Goal: Find specific page/section: Find specific page/section

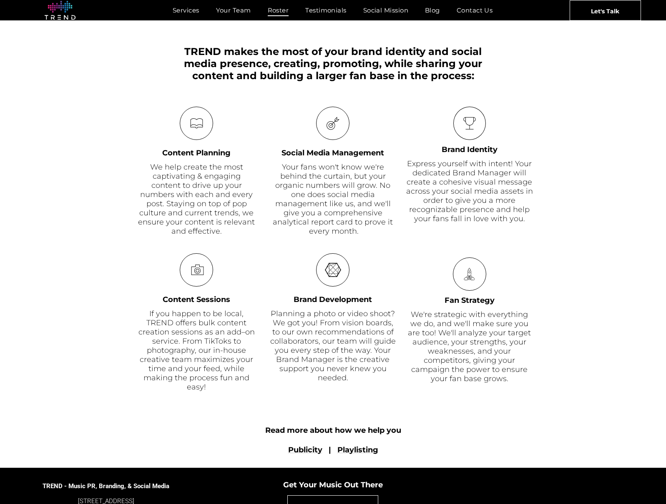
click at [281, 11] on span "Roster" at bounding box center [278, 10] width 21 height 12
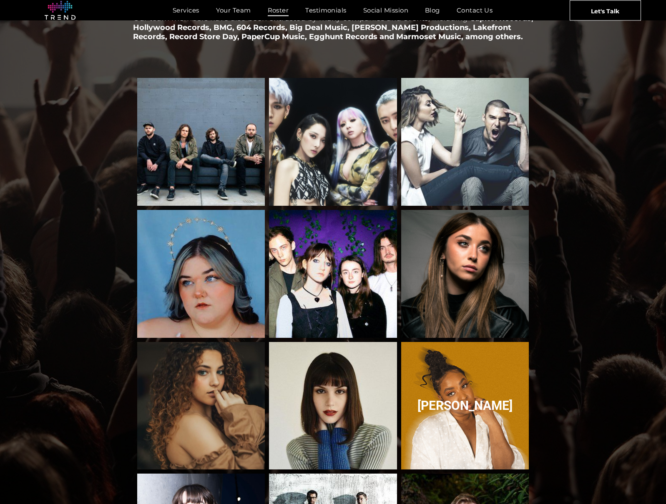
scroll to position [70, 0]
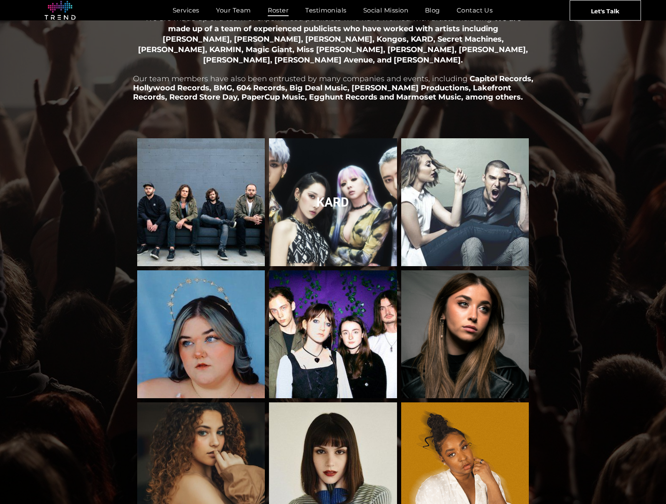
click at [335, 189] on link "KARD" at bounding box center [332, 202] width 135 height 135
click at [336, 195] on link "KARD" at bounding box center [332, 202] width 135 height 135
click at [341, 242] on link "KARD" at bounding box center [332, 202] width 135 height 135
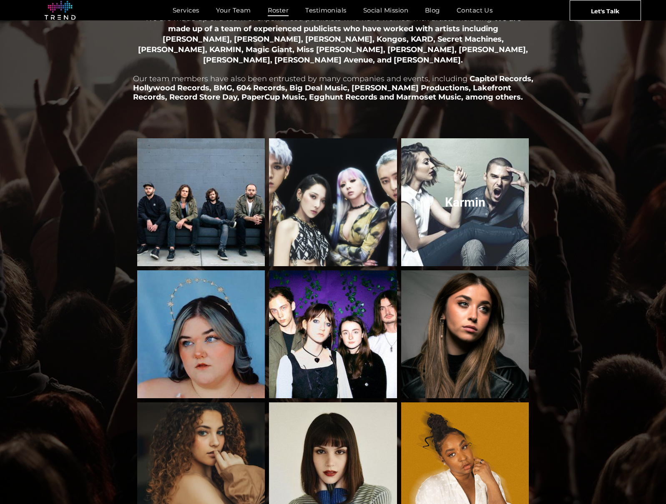
click at [485, 191] on link "Karmin" at bounding box center [464, 202] width 135 height 135
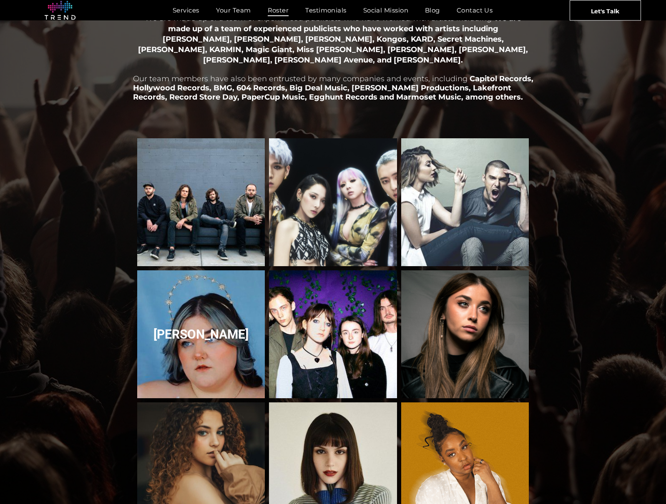
click at [197, 338] on link "Courtney Govan" at bounding box center [200, 334] width 135 height 135
click at [206, 328] on link "Courtney Govan" at bounding box center [200, 334] width 135 height 135
click at [208, 319] on link "Courtney Govan" at bounding box center [200, 334] width 135 height 135
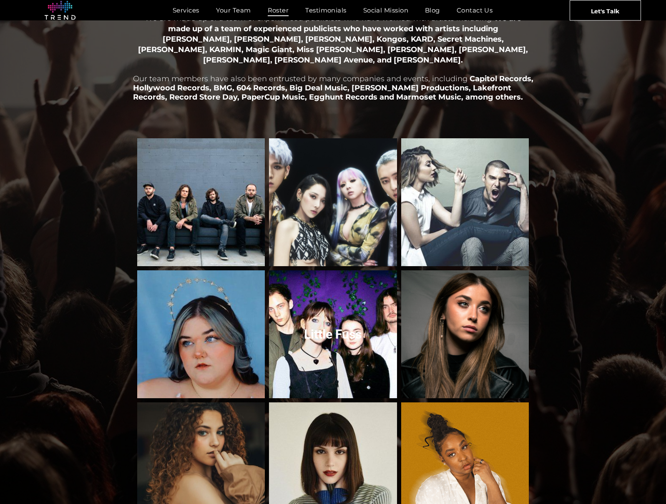
click at [356, 335] on link "Little Fuss" at bounding box center [332, 334] width 135 height 135
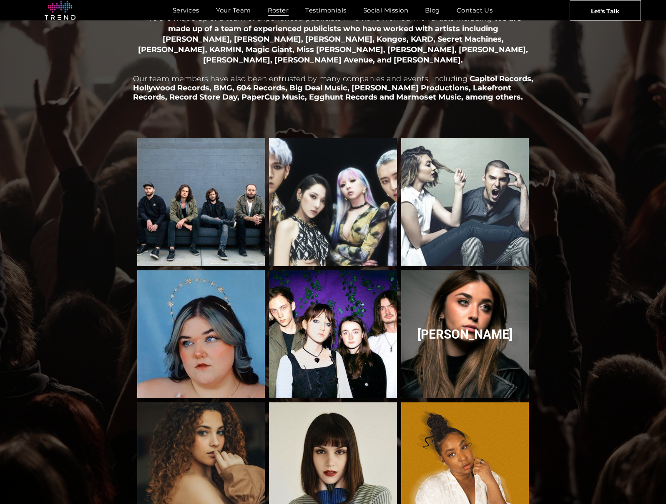
click at [468, 328] on link "Rachel Grae" at bounding box center [464, 334] width 135 height 135
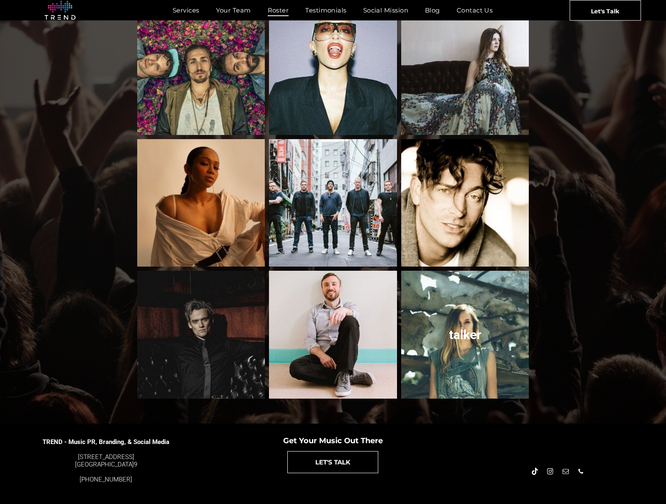
scroll to position [729, 0]
click at [469, 326] on link "talker" at bounding box center [464, 335] width 135 height 135
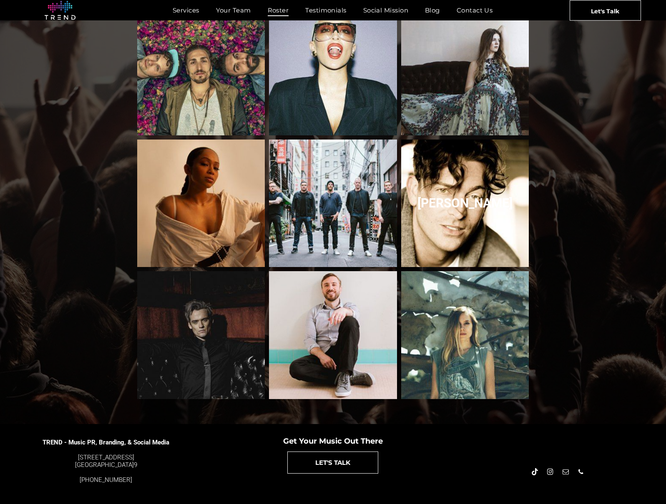
click at [466, 191] on link "Levi Kreis" at bounding box center [464, 202] width 135 height 135
